Goal: Task Accomplishment & Management: Manage account settings

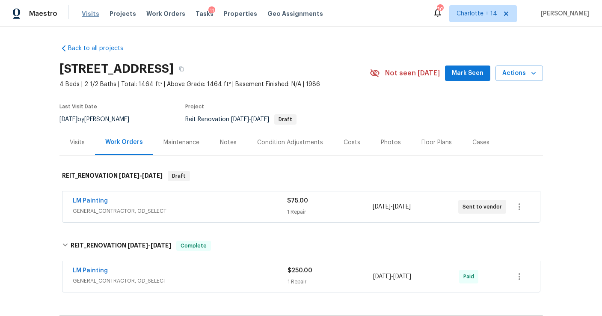
click at [84, 17] on span "Visits" at bounding box center [91, 13] width 18 height 9
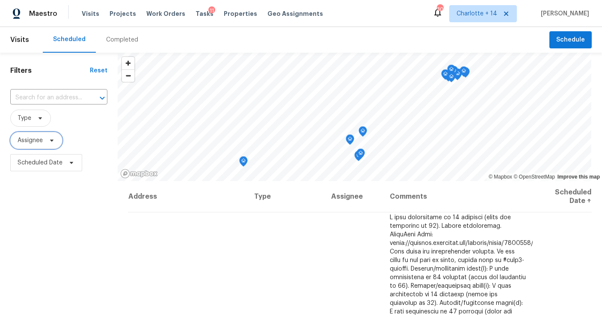
click at [41, 138] on span "Assignee" at bounding box center [30, 140] width 25 height 9
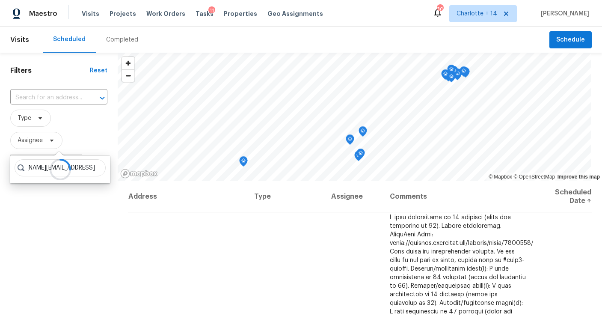
scroll to position [0, 32]
type input "[PERSON_NAME][EMAIL_ADDRESS][PERSON_NAME][DOMAIN_NAME]"
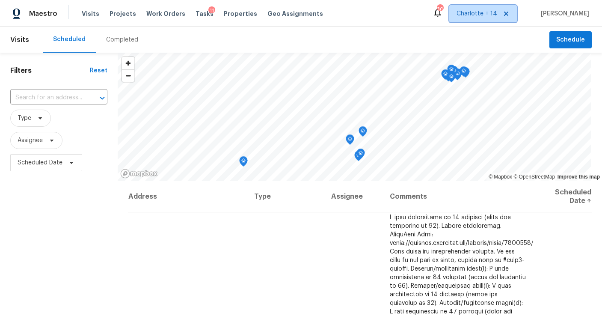
click at [479, 15] on span "Charlotte + 14" at bounding box center [476, 13] width 41 height 9
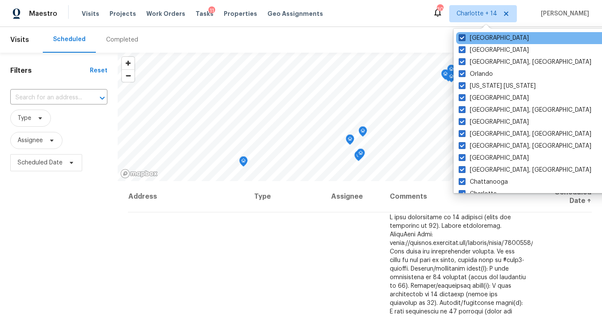
click at [461, 38] on span at bounding box center [461, 37] width 7 height 7
click at [461, 38] on input "[GEOGRAPHIC_DATA]" at bounding box center [461, 37] width 6 height 6
checkbox input "false"
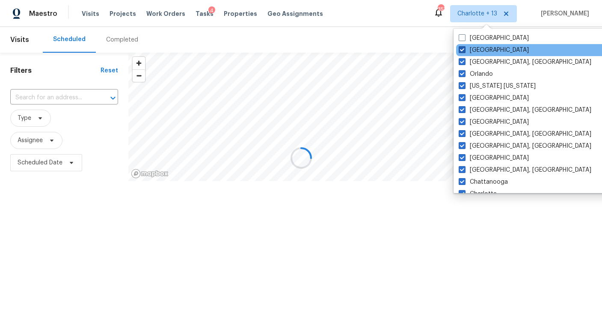
click at [461, 50] on span at bounding box center [461, 49] width 7 height 7
click at [461, 50] on input "[GEOGRAPHIC_DATA]" at bounding box center [461, 49] width 6 height 6
checkbox input "false"
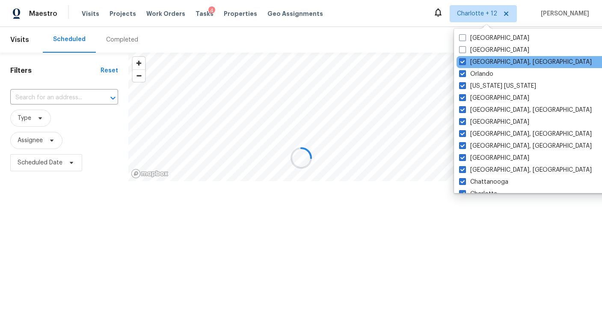
click at [463, 66] on div "[GEOGRAPHIC_DATA], [GEOGRAPHIC_DATA]" at bounding box center [542, 62] width 172 height 12
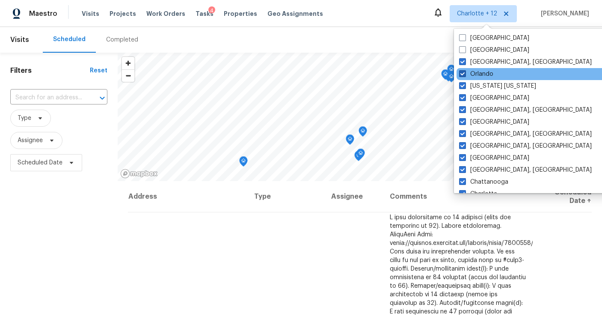
click at [463, 74] on span at bounding box center [462, 73] width 7 height 7
click at [463, 74] on input "Orlando" at bounding box center [462, 73] width 6 height 6
checkbox input "false"
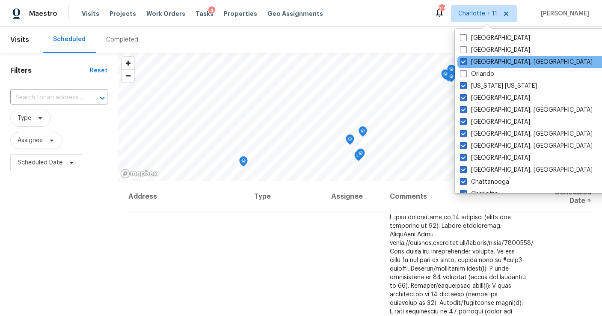
click at [462, 66] on div "[GEOGRAPHIC_DATA], [GEOGRAPHIC_DATA]" at bounding box center [543, 62] width 172 height 12
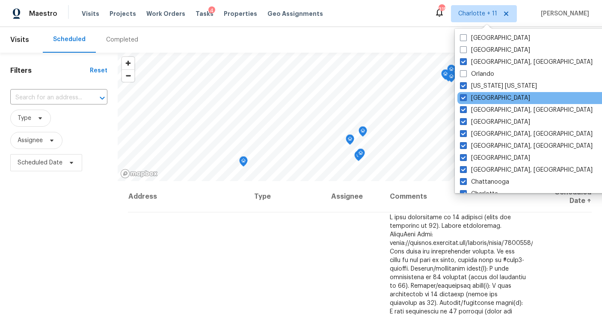
click at [464, 92] on div "[GEOGRAPHIC_DATA]" at bounding box center [543, 98] width 172 height 12
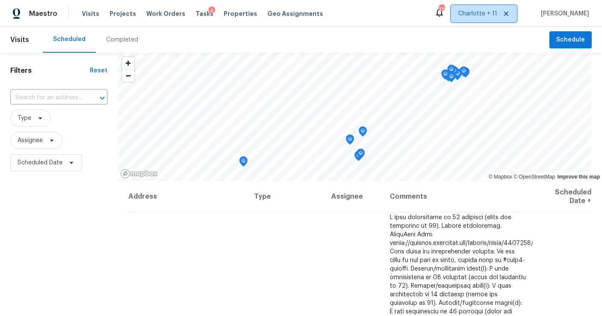
click at [477, 12] on span "Charlotte + 11" at bounding box center [477, 13] width 39 height 9
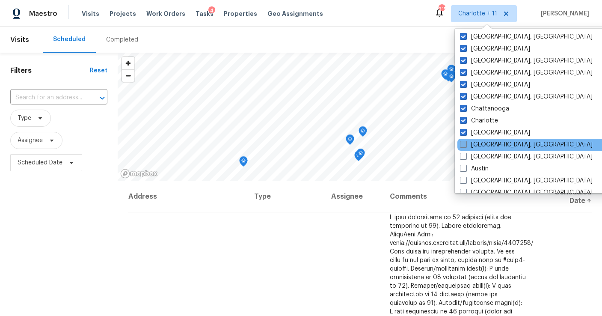
scroll to position [51, 0]
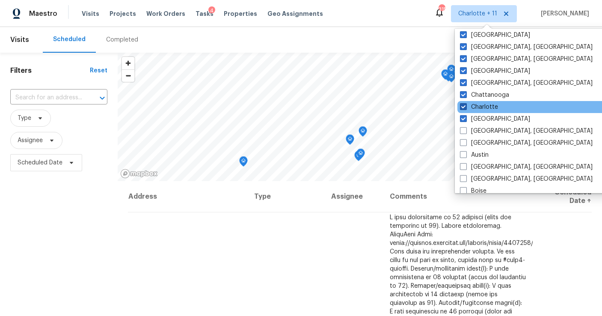
click at [461, 107] on span at bounding box center [463, 106] width 7 height 7
click at [461, 107] on input "Charlotte" at bounding box center [463, 106] width 6 height 6
checkbox input "false"
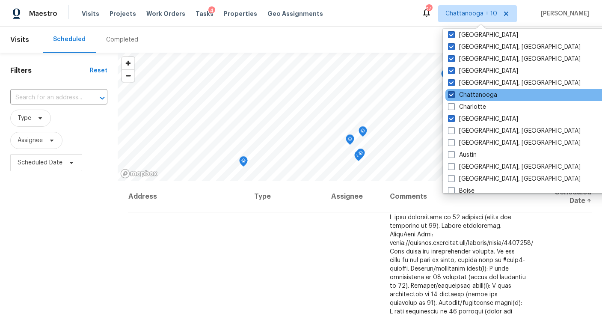
click at [451, 92] on span at bounding box center [451, 94] width 7 height 7
click at [451, 92] on input "Chattanooga" at bounding box center [451, 94] width 6 height 6
checkbox input "false"
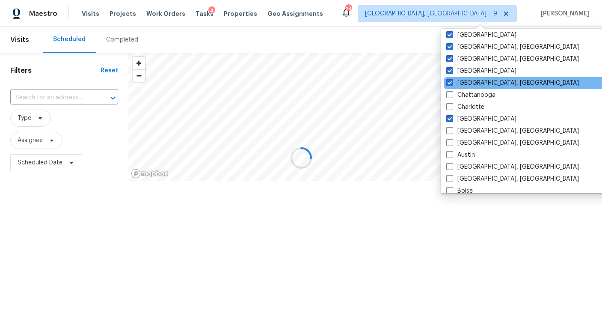
click at [452, 77] on div "[GEOGRAPHIC_DATA], [GEOGRAPHIC_DATA]" at bounding box center [529, 83] width 172 height 12
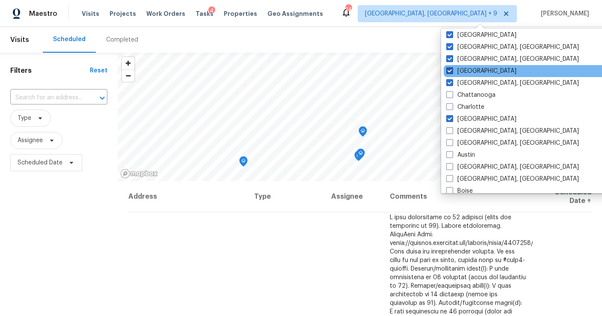
click at [449, 67] on span at bounding box center [449, 70] width 7 height 7
click at [449, 67] on input "[GEOGRAPHIC_DATA]" at bounding box center [449, 70] width 6 height 6
checkbox input "false"
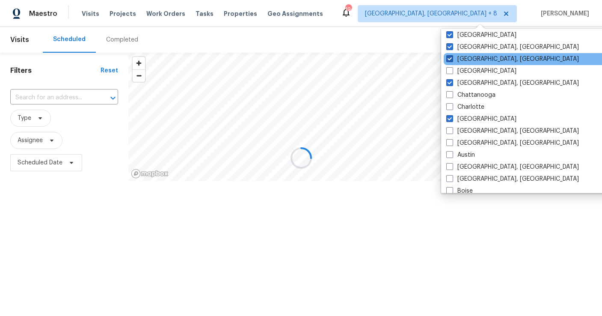
click at [449, 57] on span at bounding box center [449, 58] width 7 height 7
click at [449, 57] on input "[GEOGRAPHIC_DATA], [GEOGRAPHIC_DATA]" at bounding box center [449, 58] width 6 height 6
checkbox input "false"
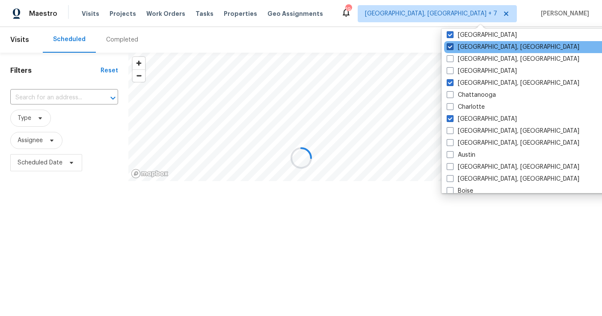
click at [449, 44] on span at bounding box center [449, 46] width 7 height 7
click at [449, 44] on input "[GEOGRAPHIC_DATA], [GEOGRAPHIC_DATA]" at bounding box center [449, 46] width 6 height 6
checkbox input "false"
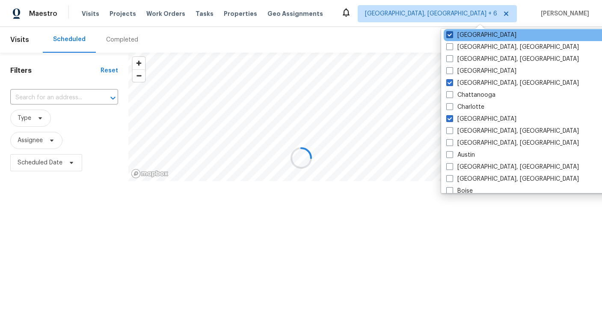
click at [449, 37] on span at bounding box center [449, 34] width 7 height 7
click at [449, 36] on input "[GEOGRAPHIC_DATA]" at bounding box center [449, 34] width 6 height 6
checkbox input "false"
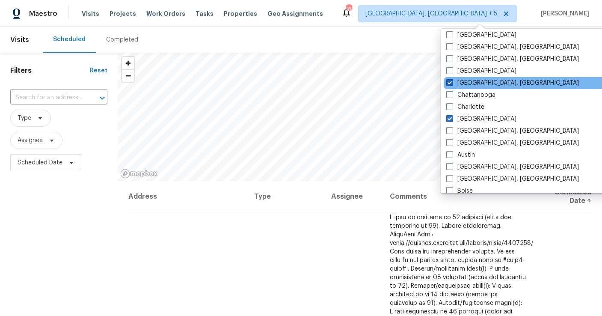
click at [449, 86] on label "[GEOGRAPHIC_DATA], [GEOGRAPHIC_DATA]" at bounding box center [512, 83] width 133 height 9
click at [449, 84] on input "[GEOGRAPHIC_DATA], [GEOGRAPHIC_DATA]" at bounding box center [449, 82] width 6 height 6
checkbox input "false"
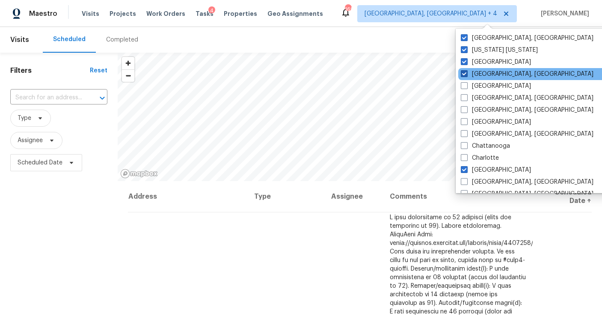
click at [464, 73] on span at bounding box center [464, 73] width 7 height 7
click at [464, 73] on input "[GEOGRAPHIC_DATA], [GEOGRAPHIC_DATA]" at bounding box center [464, 73] width 6 height 6
checkbox input "false"
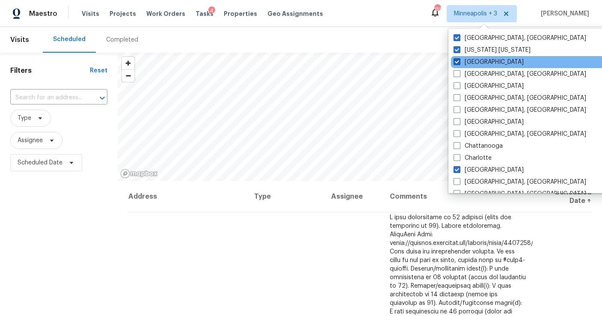
click at [457, 58] on span at bounding box center [456, 61] width 7 height 7
click at [457, 58] on input "[GEOGRAPHIC_DATA]" at bounding box center [456, 61] width 6 height 6
checkbox input "false"
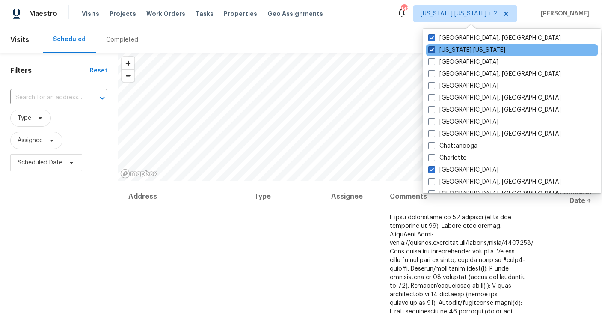
click at [430, 47] on span at bounding box center [431, 49] width 7 height 7
click at [430, 47] on input "[US_STATE] [US_STATE]" at bounding box center [431, 49] width 6 height 6
checkbox input "false"
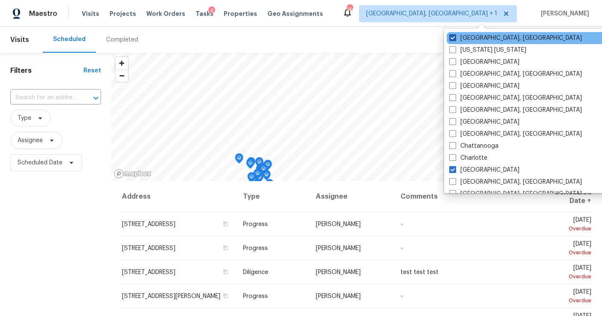
click at [450, 39] on span at bounding box center [452, 37] width 7 height 7
click at [450, 39] on input "[GEOGRAPHIC_DATA], [GEOGRAPHIC_DATA]" at bounding box center [452, 37] width 6 height 6
checkbox input "false"
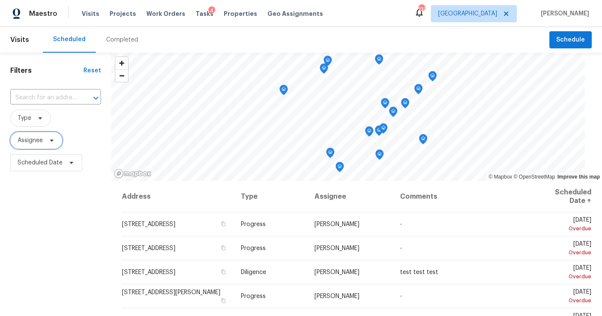
click at [35, 142] on span "Assignee" at bounding box center [30, 140] width 25 height 9
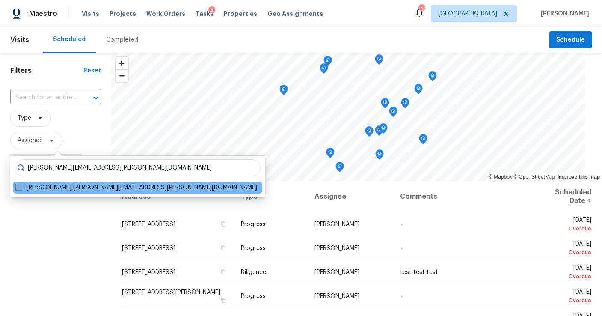
type input "[PERSON_NAME][EMAIL_ADDRESS][PERSON_NAME][DOMAIN_NAME]"
click at [18, 186] on span at bounding box center [18, 186] width 7 height 7
click at [18, 186] on input "Michael Durham michael.durham@opendoor.com" at bounding box center [18, 186] width 6 height 6
checkbox input "true"
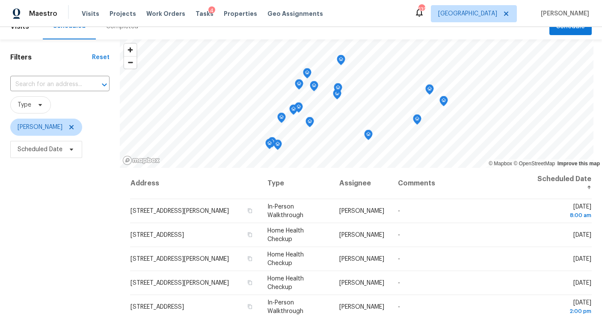
scroll to position [10, 0]
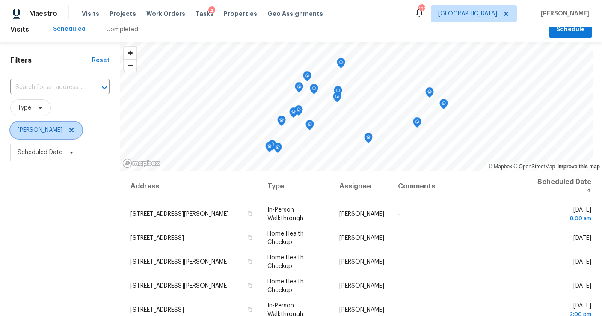
click at [73, 130] on icon at bounding box center [71, 130] width 4 height 4
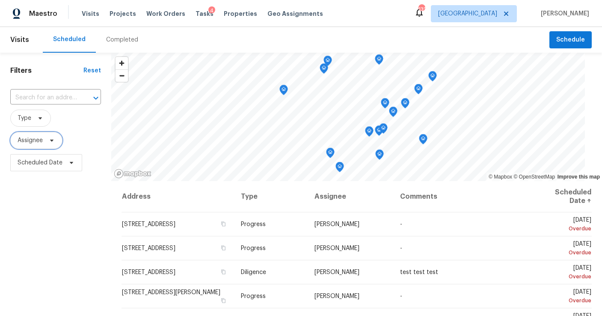
click at [34, 145] on span "Assignee" at bounding box center [36, 140] width 52 height 17
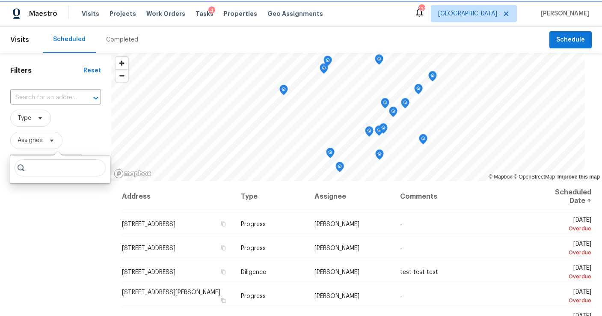
click at [33, 142] on span "Assignee" at bounding box center [30, 140] width 25 height 9
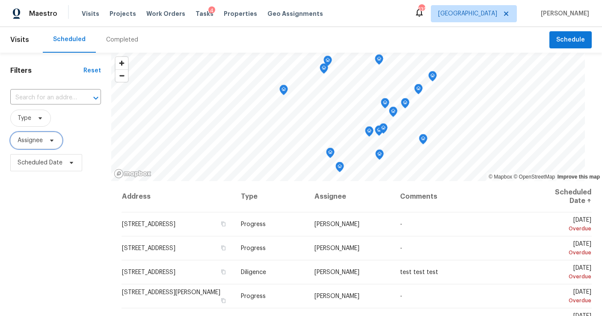
click at [33, 142] on span "Assignee" at bounding box center [30, 140] width 25 height 9
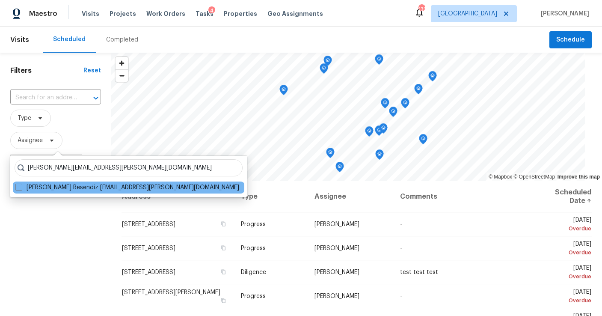
type input "marcos.resendiz@opendoor.com"
click at [65, 192] on div "Marcos Ricardo Resendiz marcos.resendiz@opendoor.com" at bounding box center [128, 187] width 231 height 12
click at [62, 187] on label "Marcos Ricardo Resendiz marcos.resendiz@opendoor.com" at bounding box center [127, 187] width 224 height 9
click at [21, 187] on input "Marcos Ricardo Resendiz marcos.resendiz@opendoor.com" at bounding box center [18, 186] width 6 height 6
checkbox input "true"
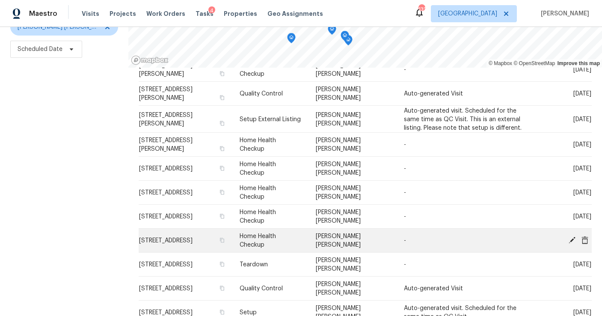
scroll to position [211, 0]
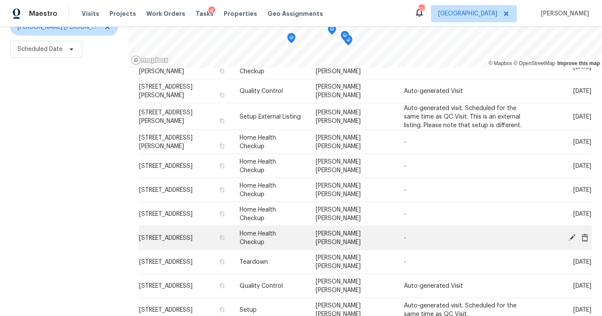
click at [586, 238] on icon at bounding box center [584, 237] width 7 height 8
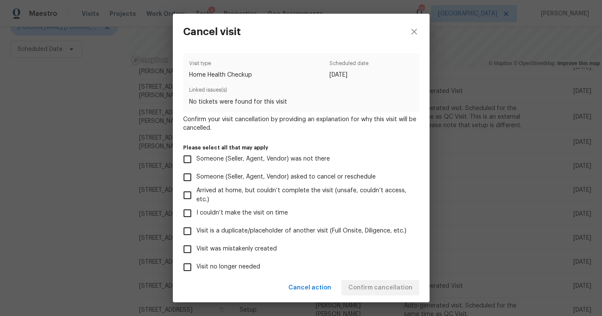
click at [188, 268] on input "Visit no longer needed" at bounding box center [187, 267] width 18 height 18
checkbox input "true"
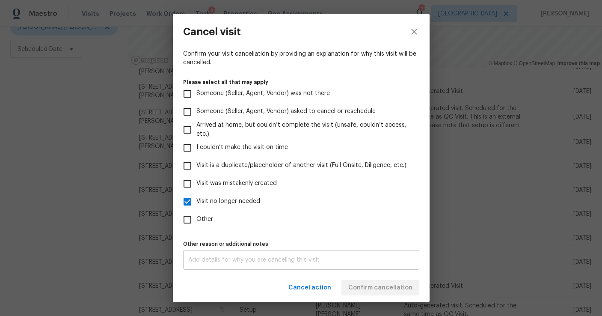
click at [230, 253] on div "x Other reason or additional notes" at bounding box center [301, 260] width 236 height 20
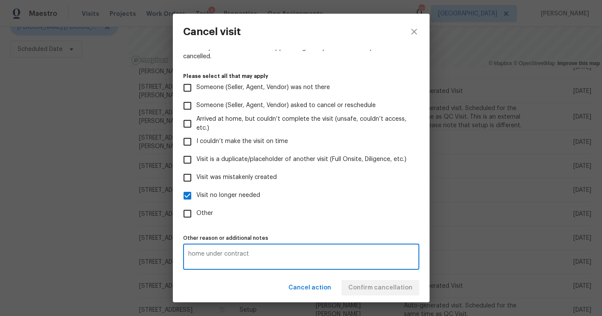
click at [338, 251] on textarea "home under contract" at bounding box center [301, 257] width 226 height 12
type textarea "home under contract"
click at [186, 211] on input "Other" at bounding box center [187, 213] width 18 height 18
checkbox input "true"
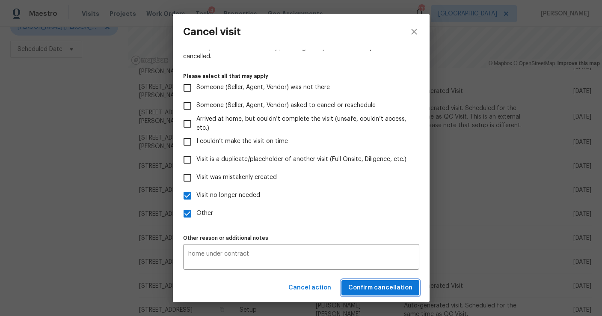
click at [369, 290] on span "Confirm cancellation" at bounding box center [380, 287] width 64 height 11
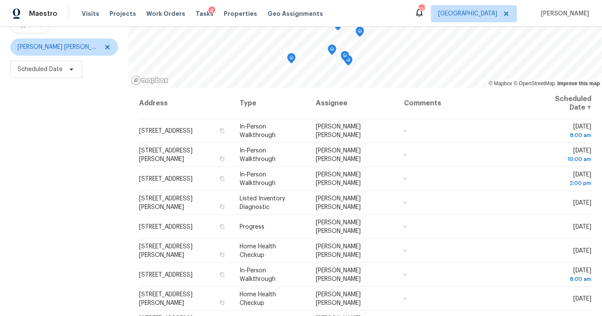
scroll to position [118, 0]
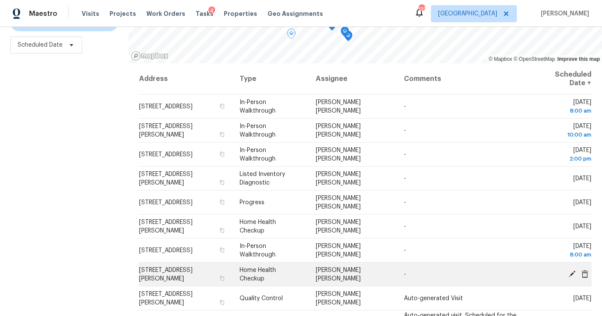
click at [585, 274] on icon at bounding box center [584, 273] width 7 height 8
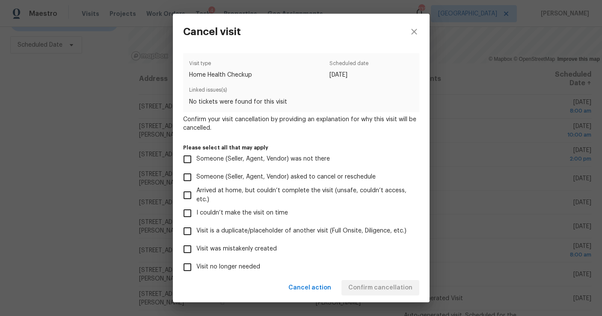
scroll to position [65, 0]
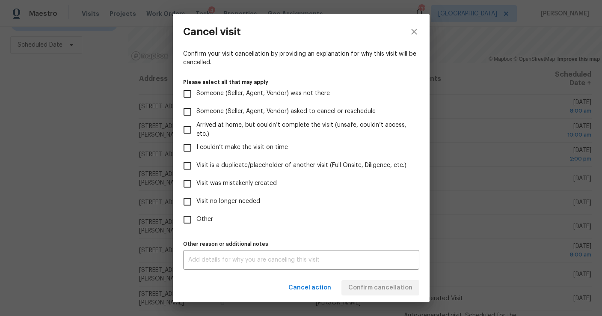
click at [189, 222] on input "Other" at bounding box center [187, 219] width 18 height 18
checkbox input "true"
click at [206, 269] on div "Visit type Home Health Checkup Scheduled date 9/5/2025 Linked issues(s) No tick…" at bounding box center [301, 161] width 257 height 223
click at [204, 263] on div "x Other reason or additional notes" at bounding box center [301, 260] width 236 height 20
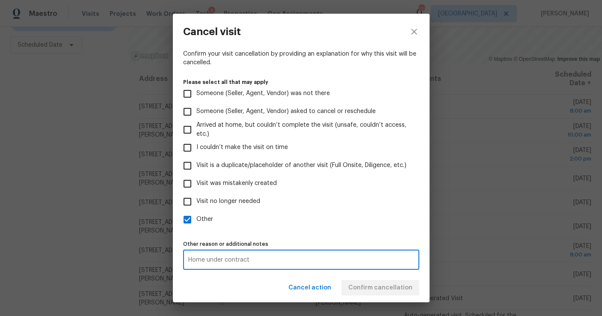
type textarea "Home under contract"
click at [305, 223] on label "Other" at bounding box center [295, 219] width 234 height 18
click at [196, 223] on input "Other" at bounding box center [187, 219] width 18 height 18
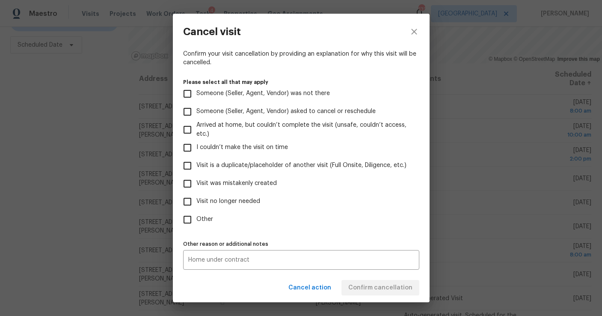
click at [195, 218] on input "Other" at bounding box center [187, 219] width 18 height 18
checkbox input "true"
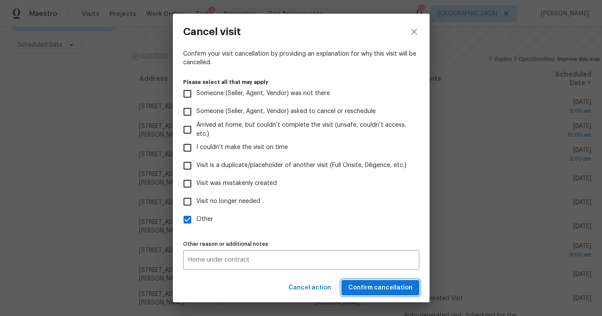
click at [402, 290] on span "Confirm cancellation" at bounding box center [380, 287] width 64 height 11
